Goal: Information Seeking & Learning: Learn about a topic

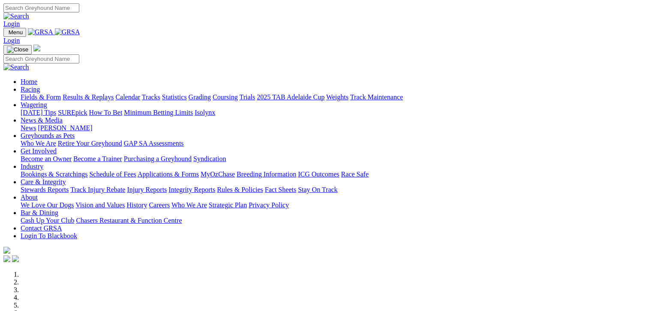
click at [54, 93] on link "Fields & Form" at bounding box center [41, 96] width 40 height 7
click at [28, 93] on link "Fields & Form" at bounding box center [41, 96] width 40 height 7
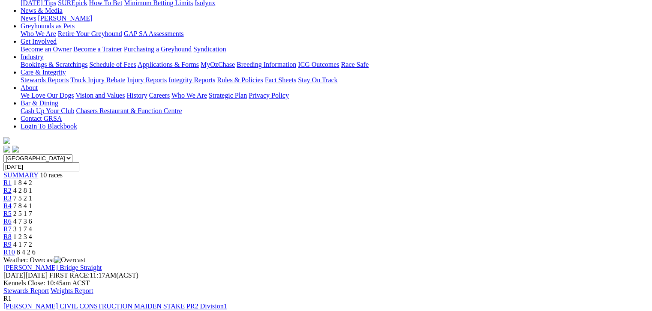
scroll to position [43, 0]
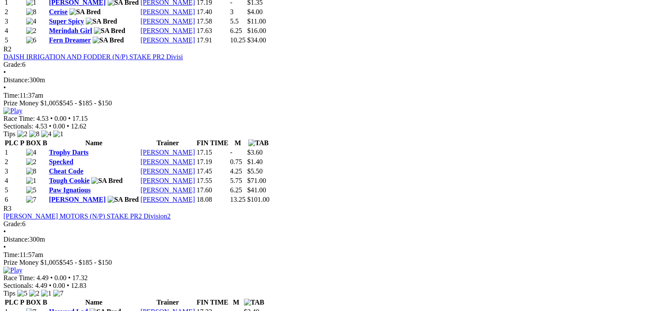
scroll to position [536, 0]
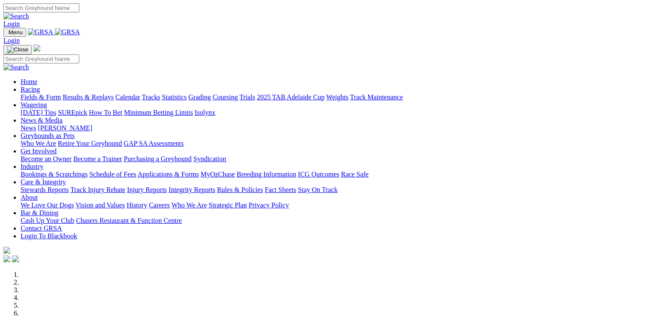
scroll to position [171, 0]
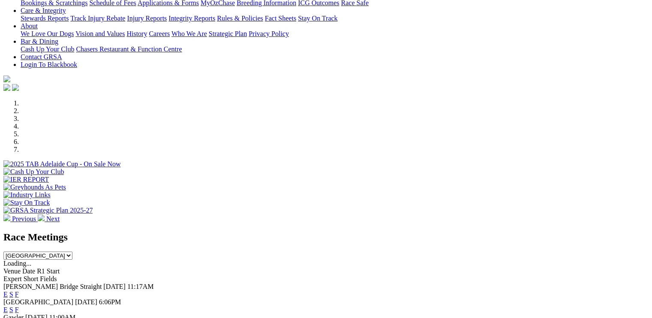
click at [13, 306] on link "S" at bounding box center [11, 309] width 4 height 7
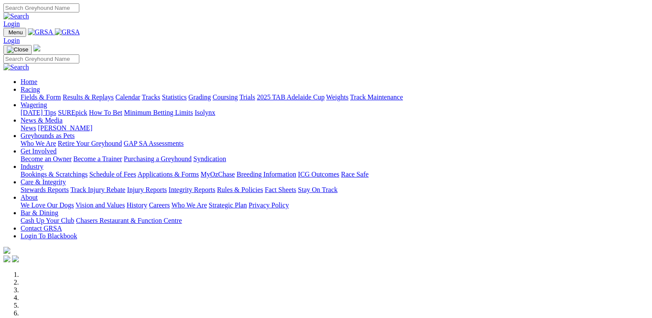
scroll to position [310, 0]
